Goal: Information Seeking & Learning: Learn about a topic

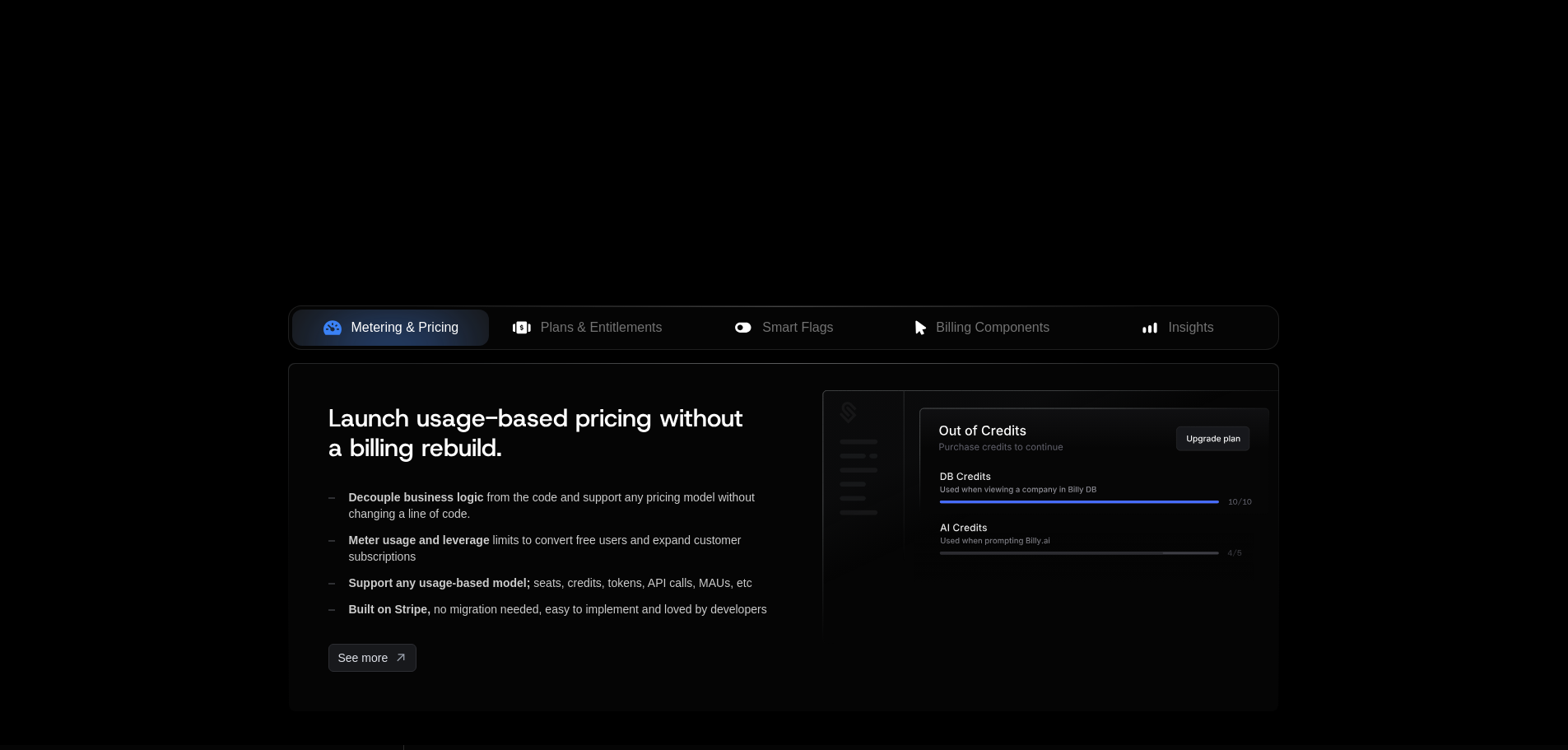
scroll to position [659, 0]
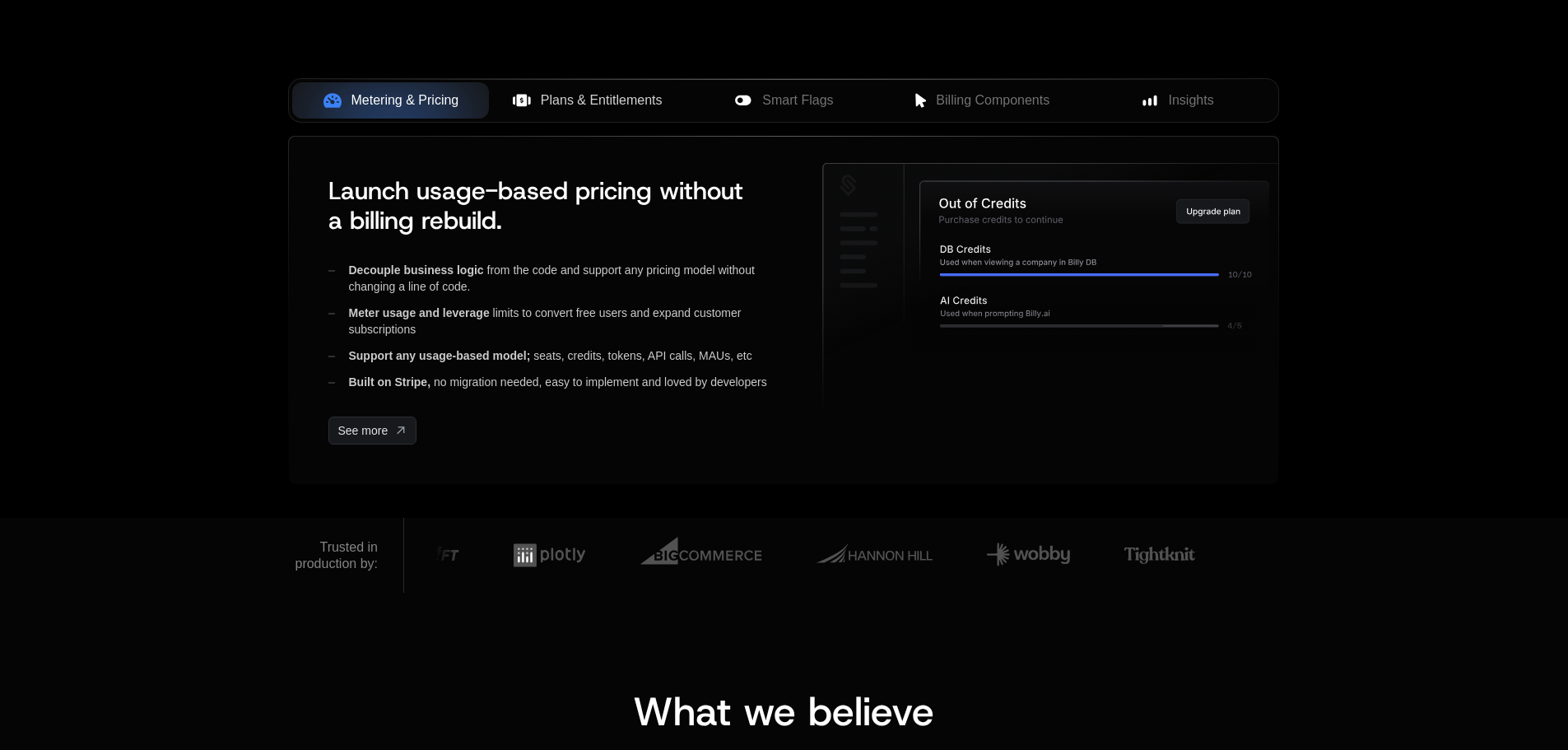
click at [619, 106] on span "Plans & Entitlements" at bounding box center [602, 101] width 122 height 19
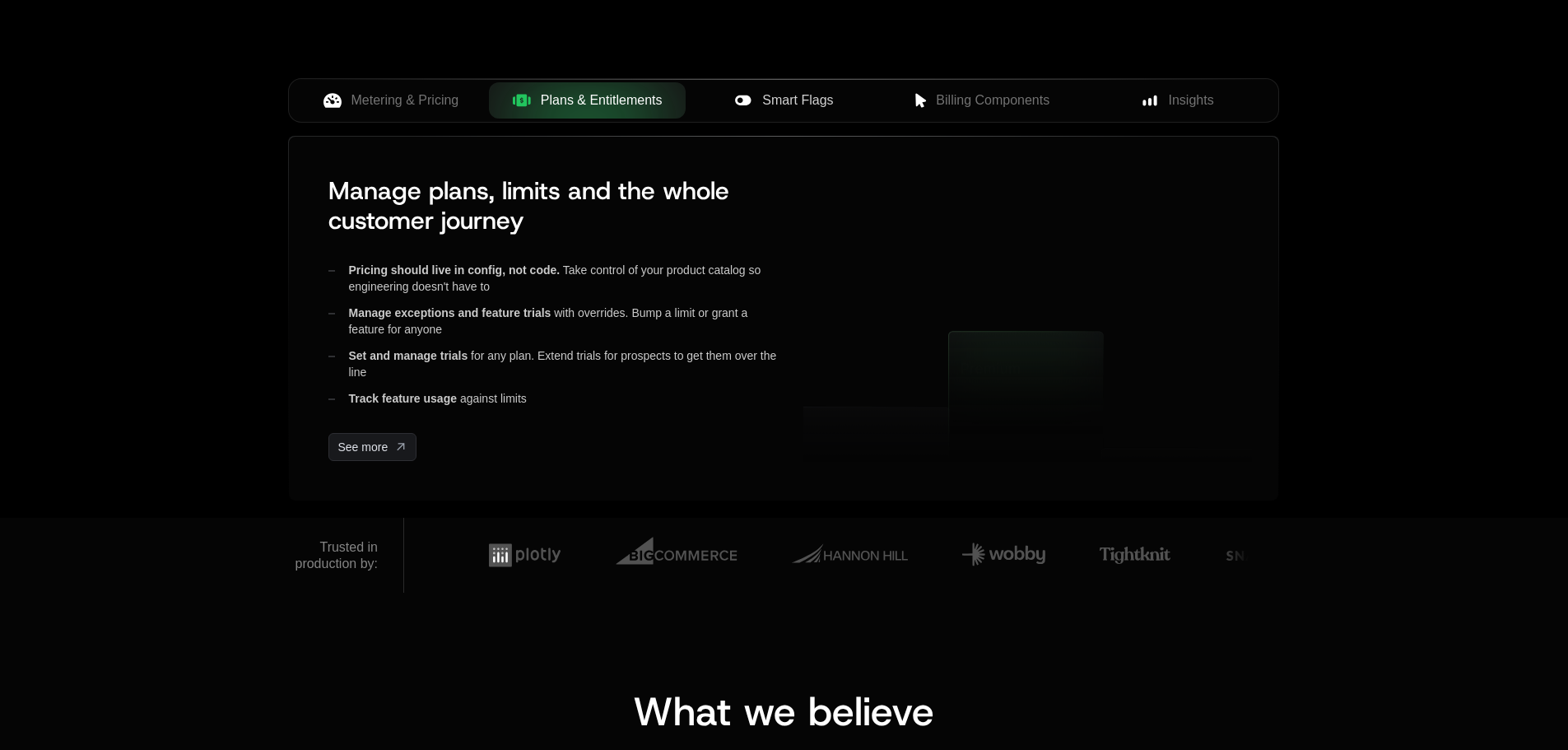
click at [801, 116] on button "Smart Flags" at bounding box center [784, 100] width 197 height 36
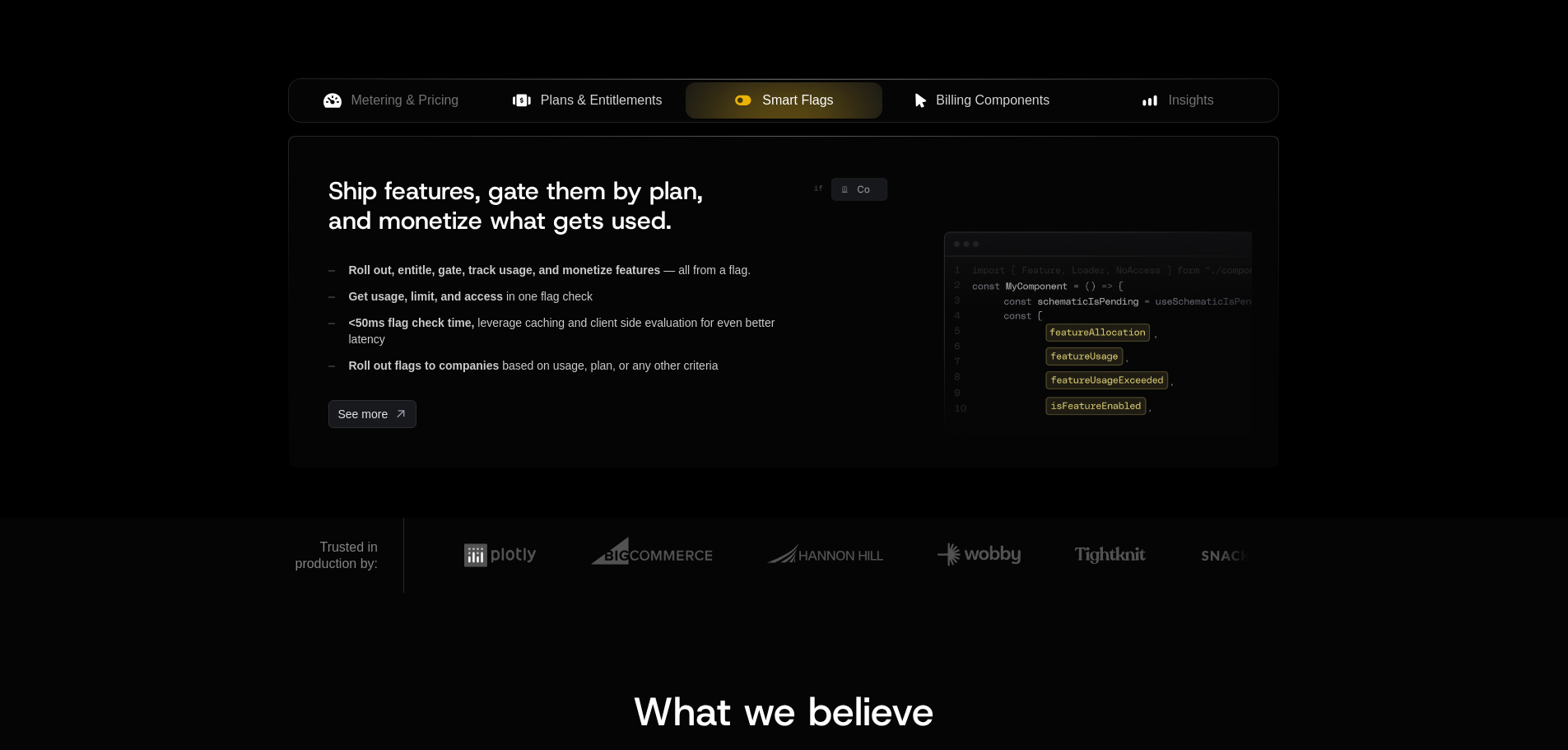
click at [977, 111] on button "Billing Components" at bounding box center [980, 100] width 197 height 36
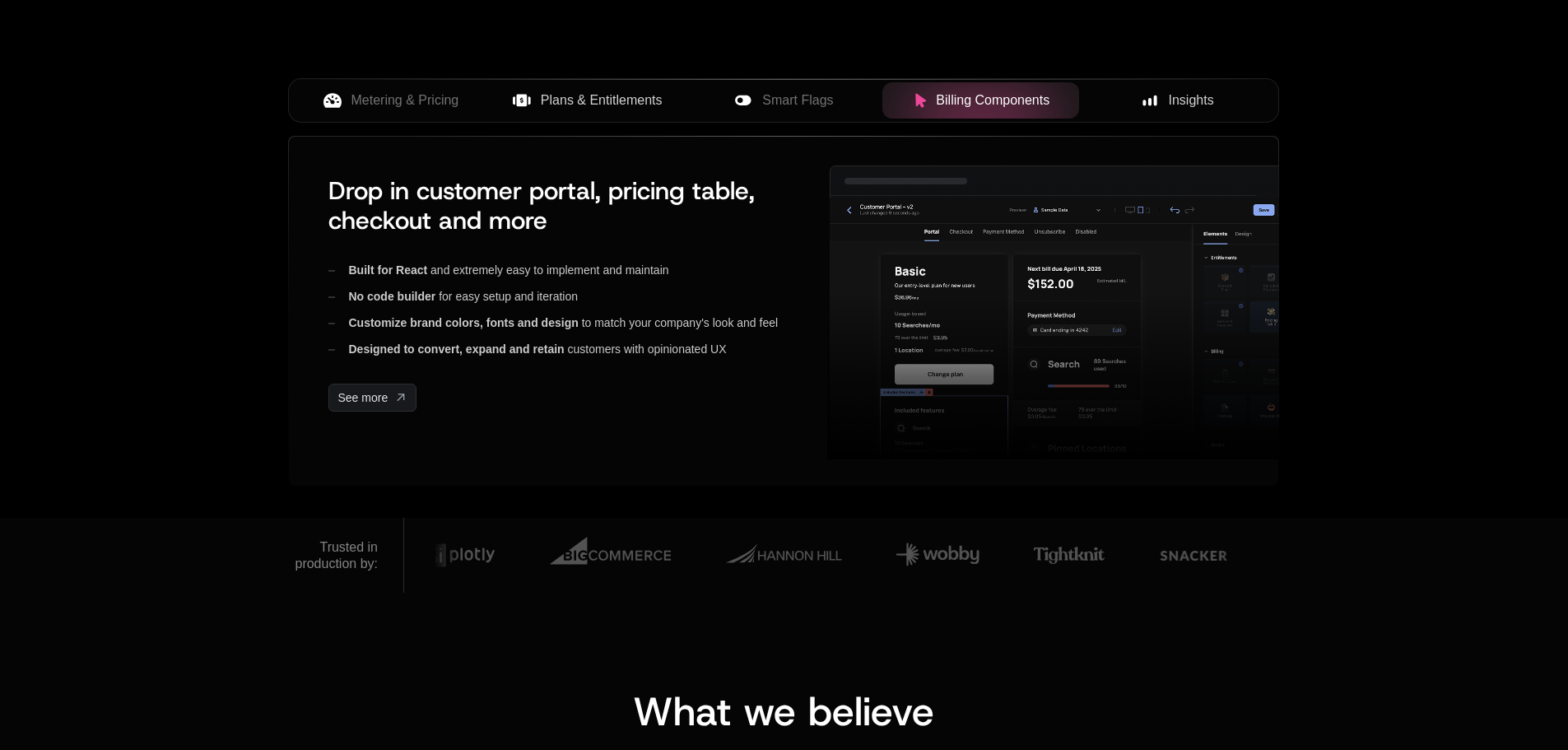
click at [1217, 109] on div "Insights" at bounding box center [1178, 101] width 170 height 19
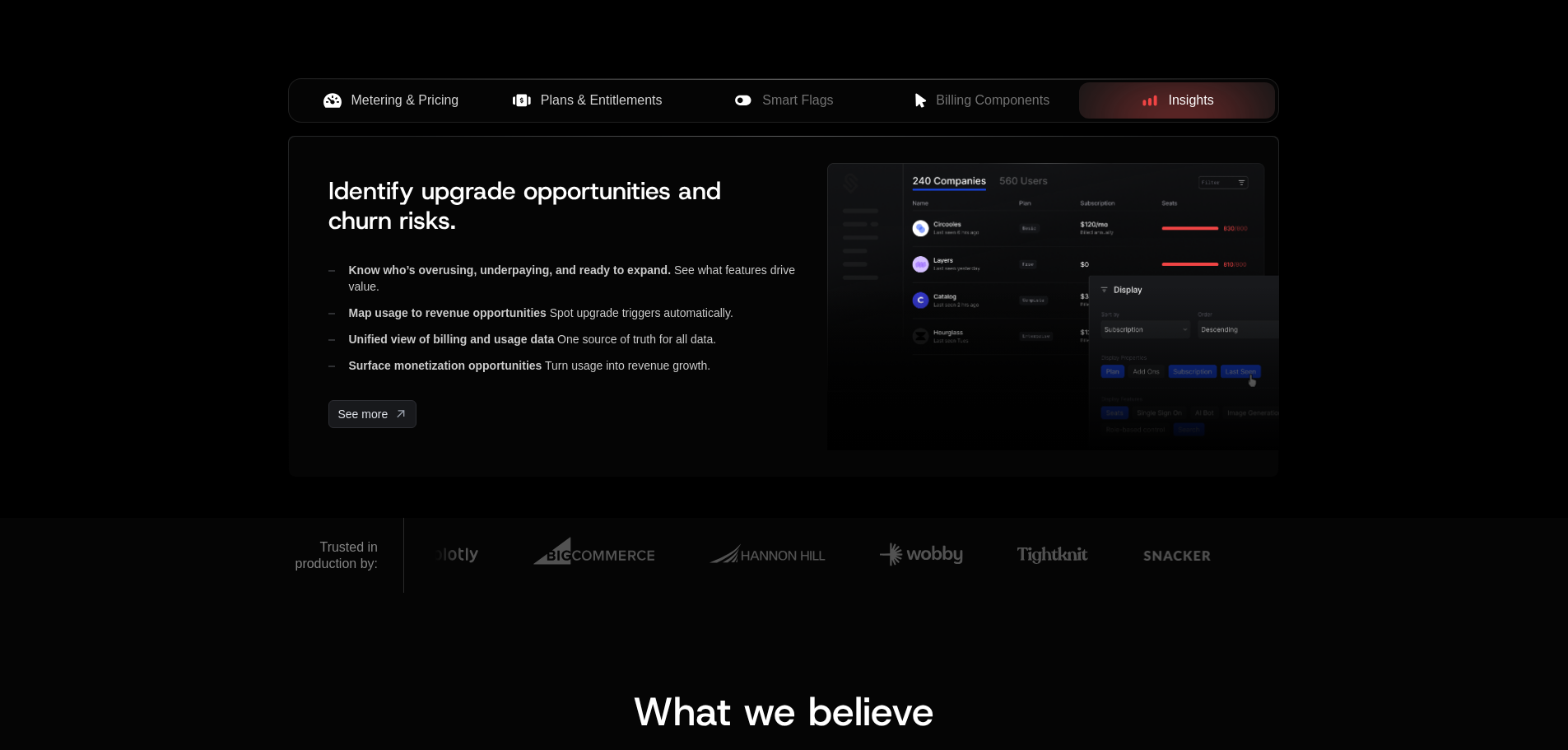
click at [401, 114] on button "Metering & Pricing" at bounding box center [390, 100] width 197 height 36
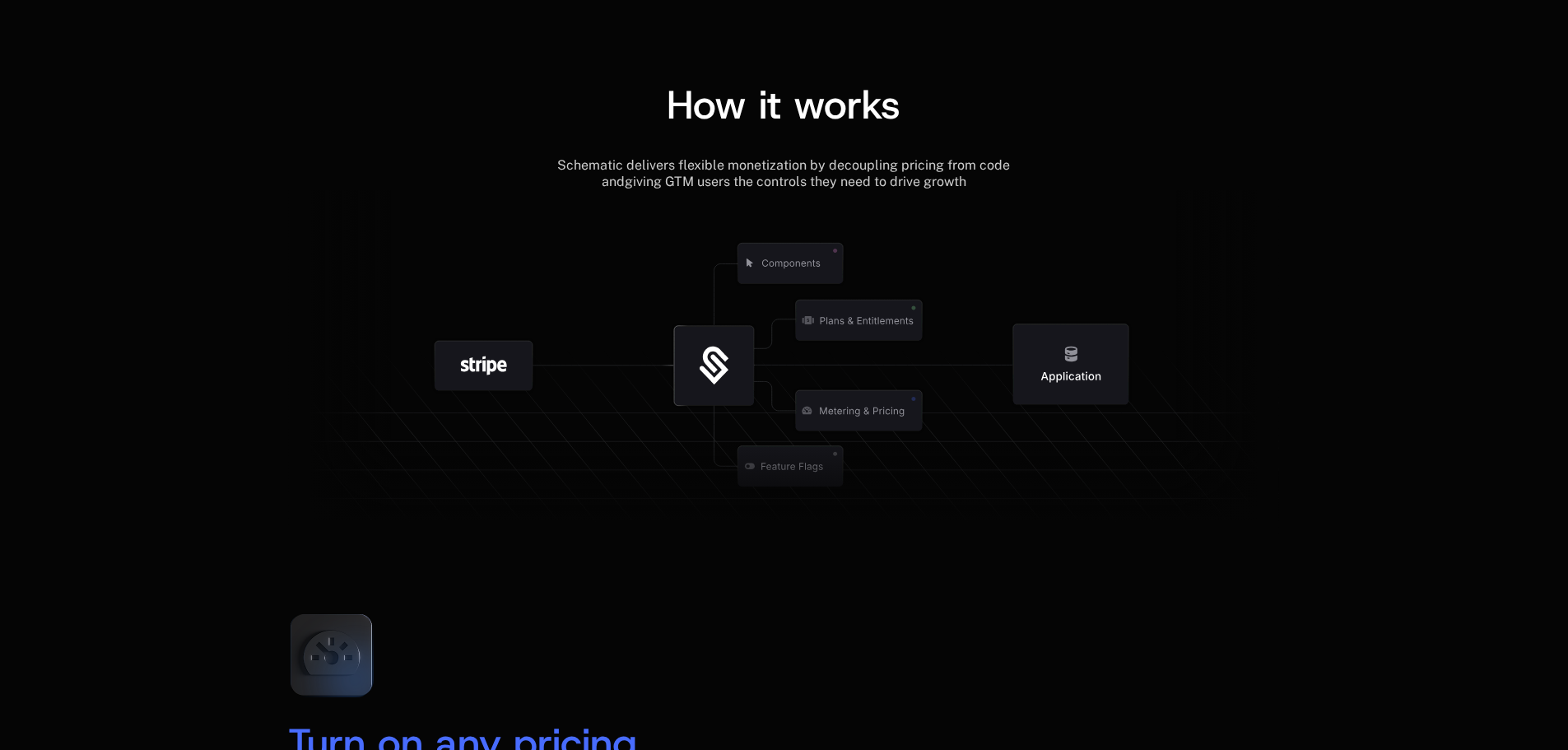
scroll to position [1812, 0]
drag, startPoint x: 1255, startPoint y: 221, endPoint x: 1196, endPoint y: 204, distance: 61.4
click at [1196, 204] on icon at bounding box center [1228, 361] width 103 height 344
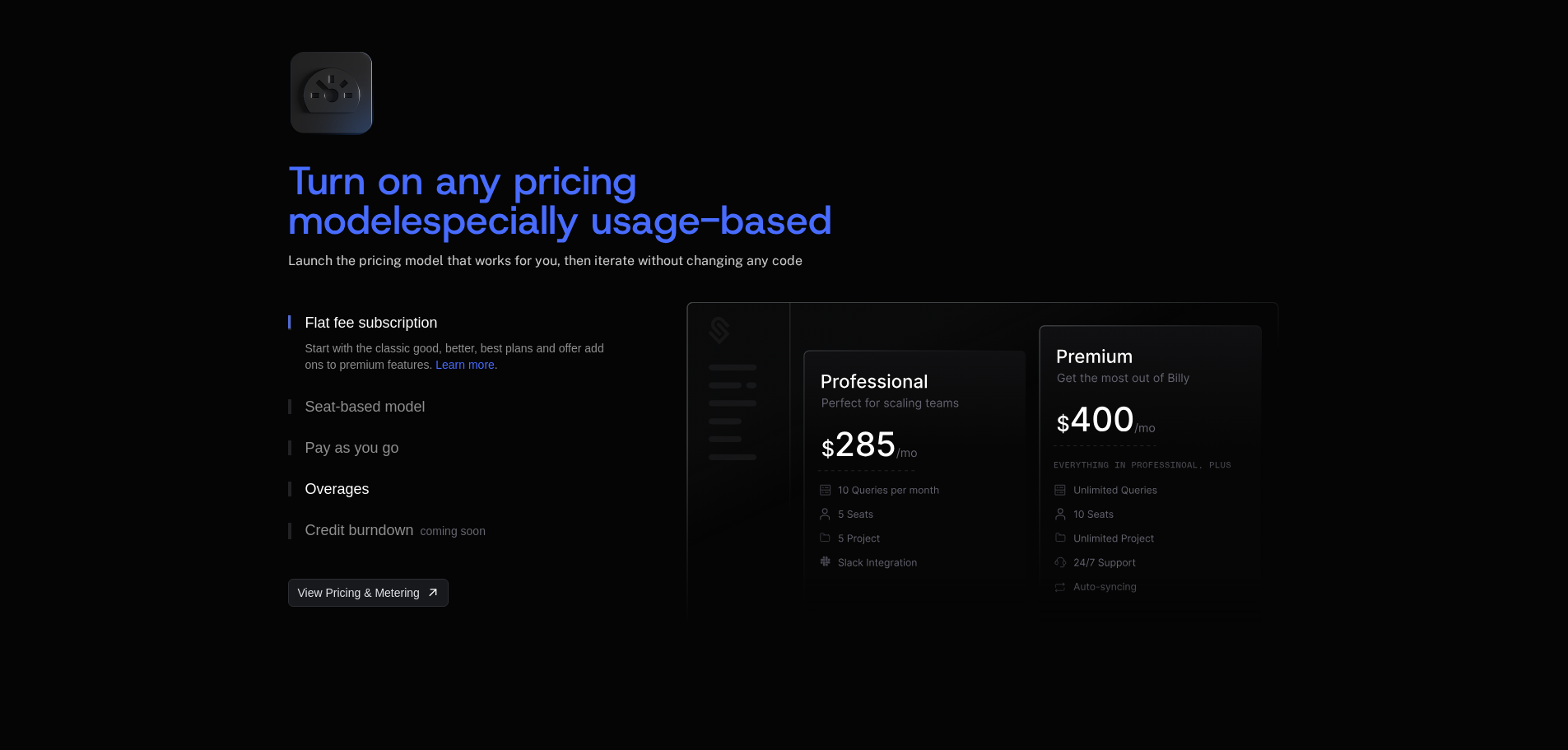
scroll to position [2389, 0]
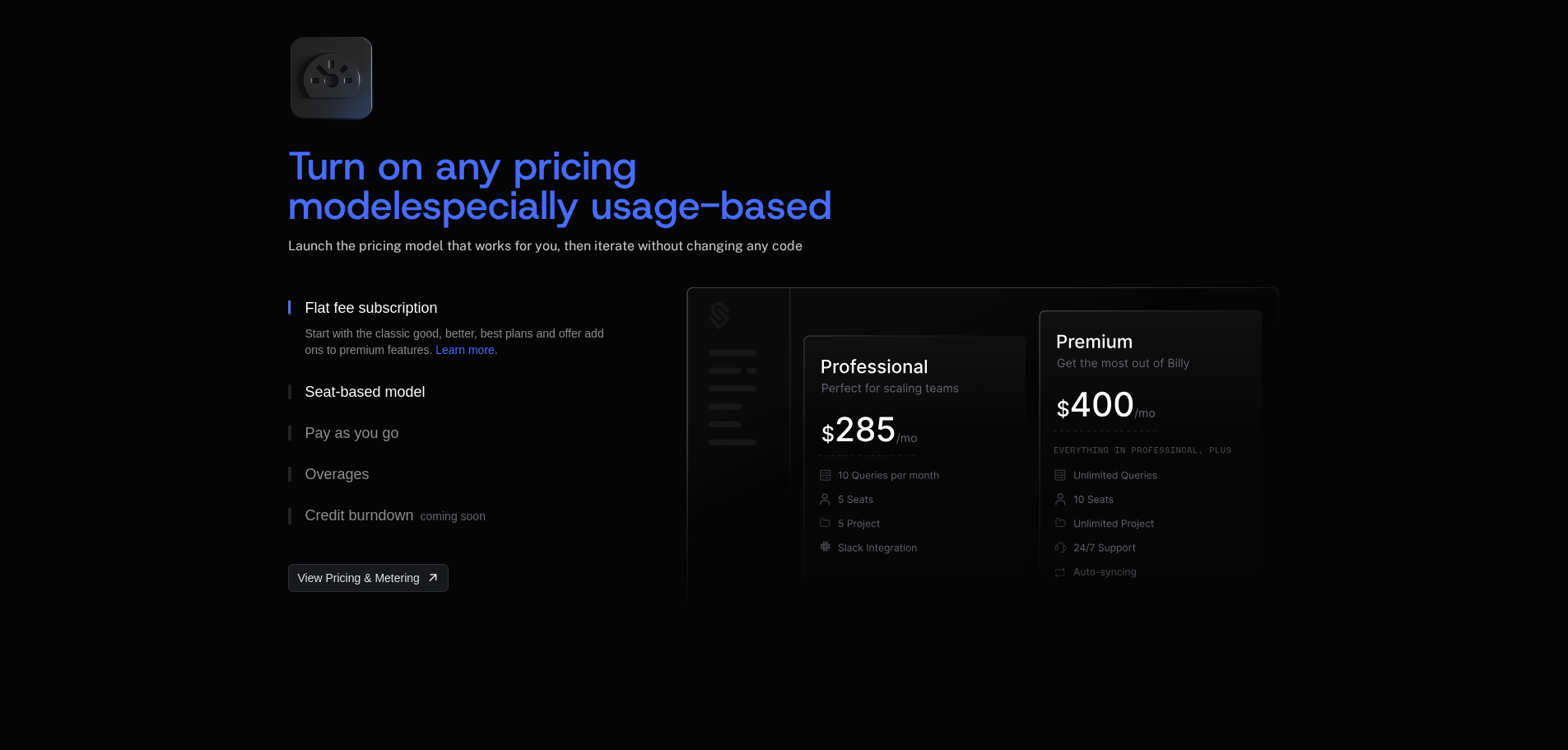
click at [436, 392] on button "Seat-based model" at bounding box center [461, 391] width 346 height 42
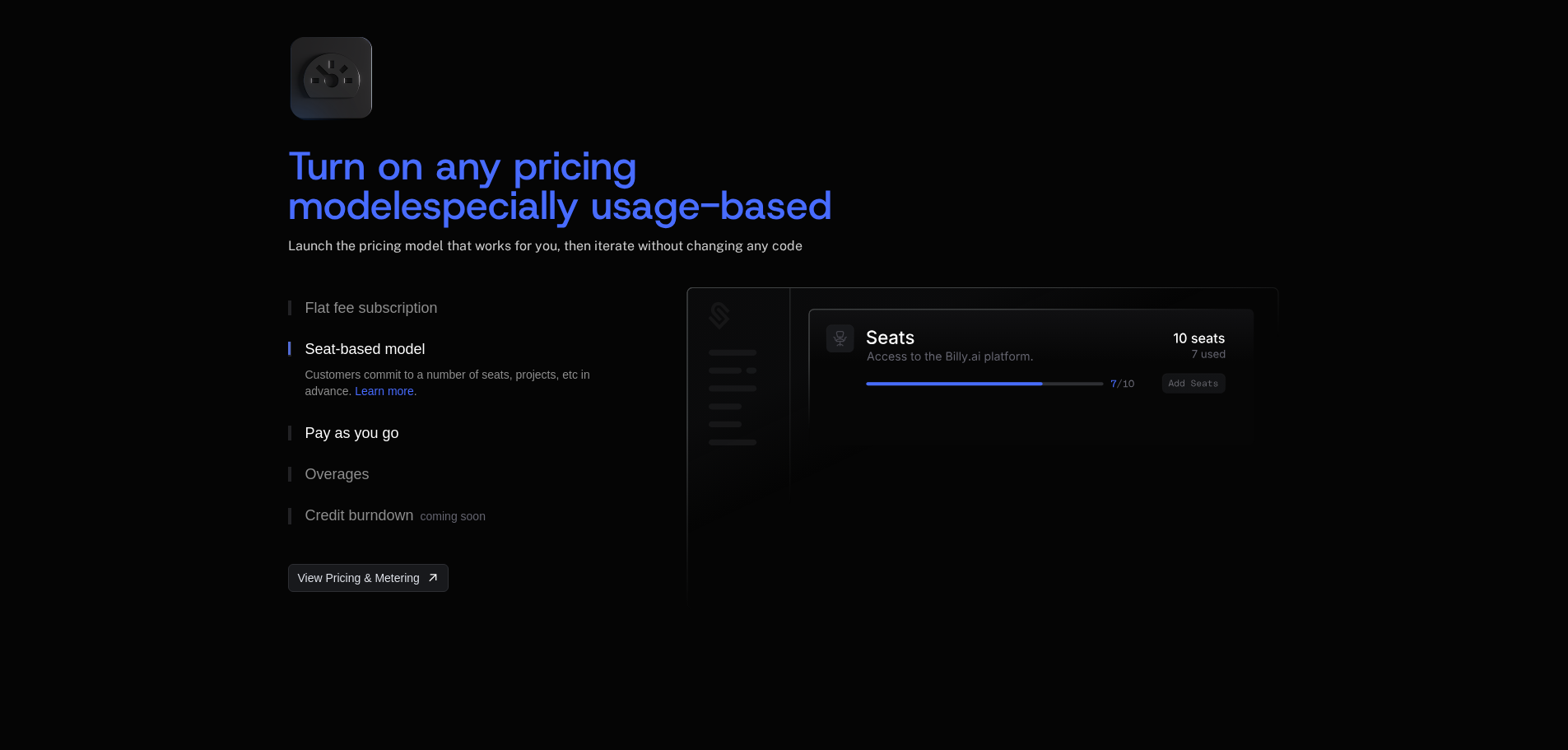
click at [362, 431] on div "Pay as you go" at bounding box center [352, 433] width 94 height 15
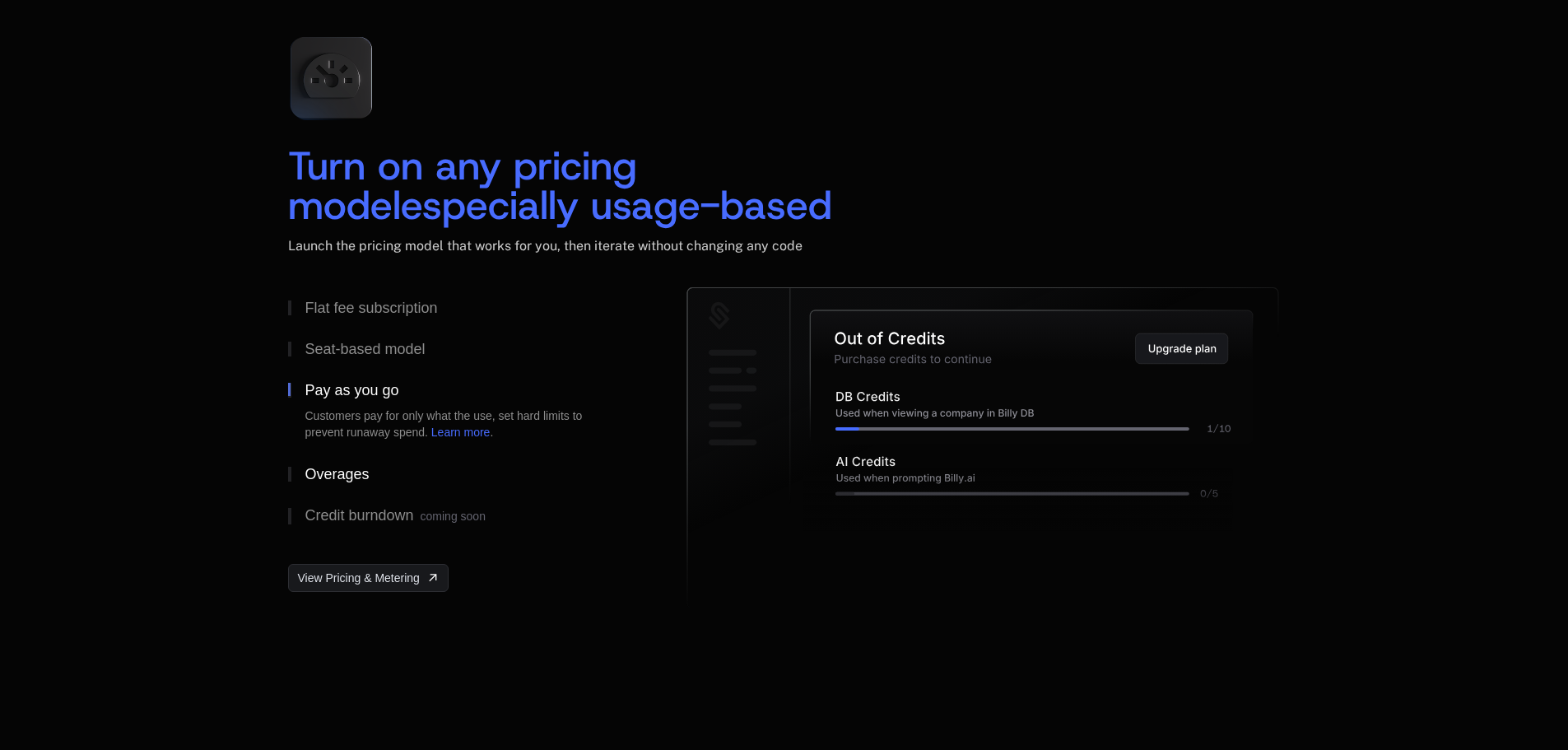
click at [362, 476] on div "Overages" at bounding box center [337, 474] width 64 height 15
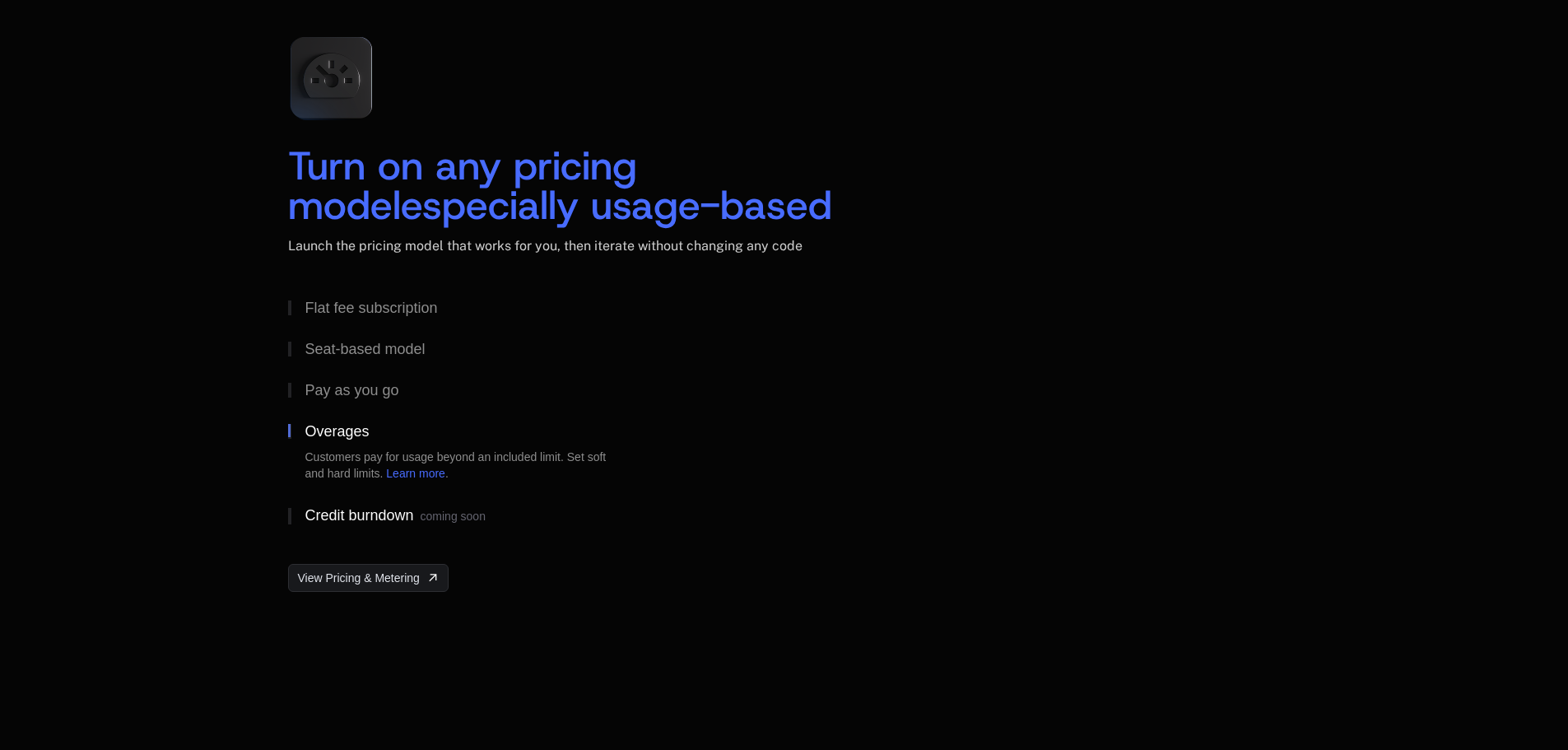
click at [370, 521] on div "Credit burndown coming soon" at bounding box center [395, 516] width 180 height 16
